Goal: Check status

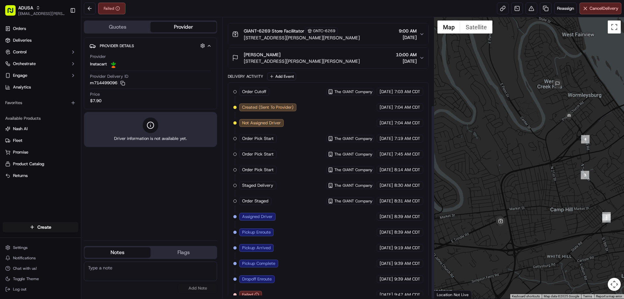
scroll to position [127, 0]
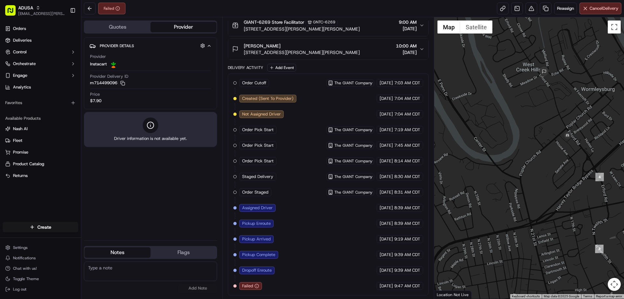
drag, startPoint x: 546, startPoint y: 134, endPoint x: 569, endPoint y: 225, distance: 93.7
click at [569, 229] on div at bounding box center [529, 157] width 190 height 281
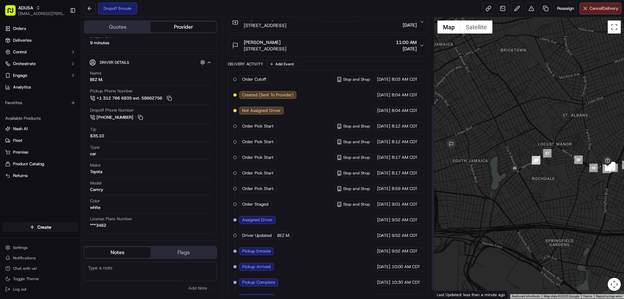
scroll to position [142, 0]
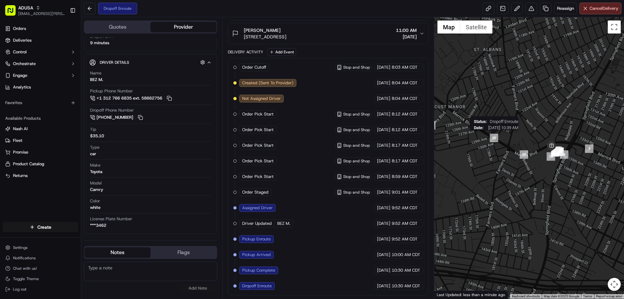
drag, startPoint x: 507, startPoint y: 138, endPoint x: 554, endPoint y: 139, distance: 47.2
click at [549, 139] on div "Status : Dropoff Enroute Date : 09/17/2025 10:39 AM" at bounding box center [529, 157] width 190 height 281
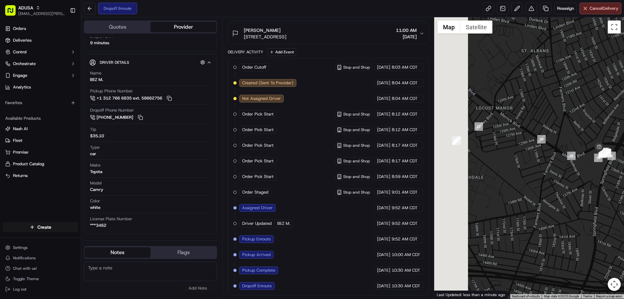
click at [573, 139] on div at bounding box center [529, 157] width 190 height 281
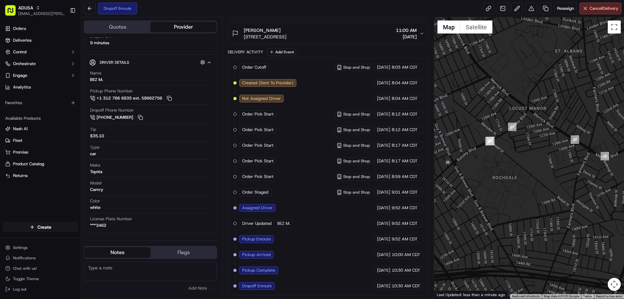
drag, startPoint x: 480, startPoint y: 184, endPoint x: 514, endPoint y: 161, distance: 41.0
click at [505, 167] on div at bounding box center [529, 157] width 190 height 281
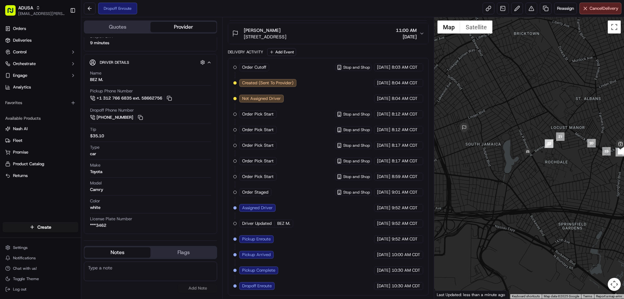
drag, startPoint x: 445, startPoint y: 129, endPoint x: 487, endPoint y: 140, distance: 43.7
click at [487, 140] on div at bounding box center [529, 157] width 190 height 281
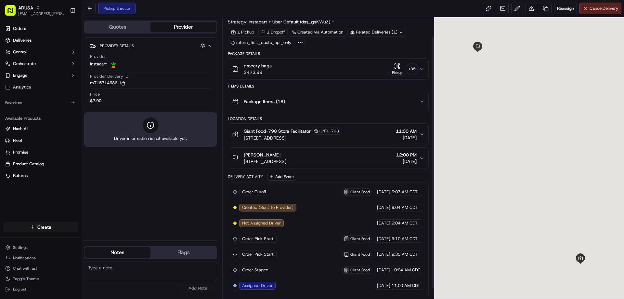
scroll to position [33, 0]
